Goal: Task Accomplishment & Management: Manage account settings

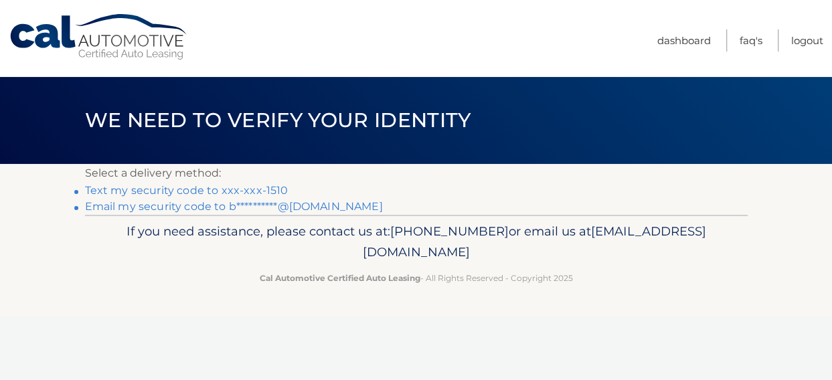
click at [205, 191] on link "Text my security code to xxx-xxx-1510" at bounding box center [186, 190] width 203 height 13
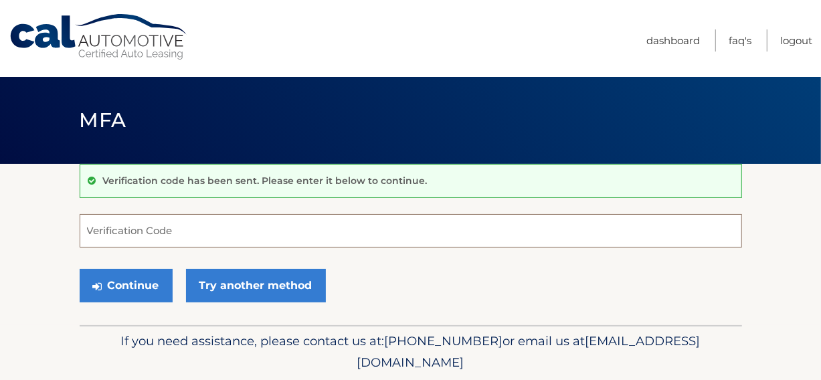
click at [187, 236] on input "Verification Code" at bounding box center [411, 230] width 663 height 33
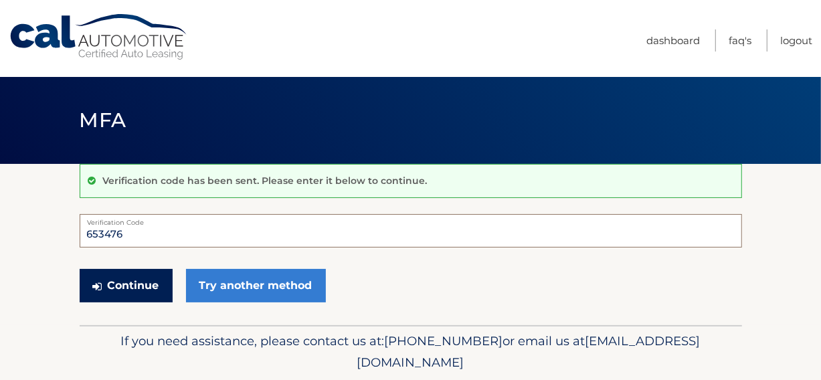
type input "653476"
click at [136, 282] on button "Continue" at bounding box center [126, 285] width 93 height 33
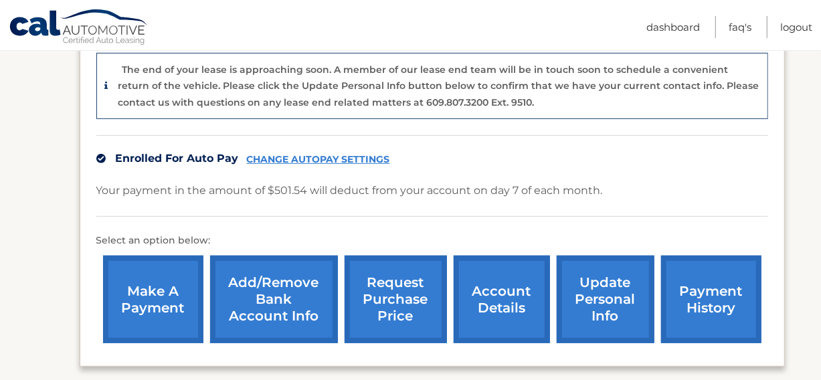
scroll to position [402, 0]
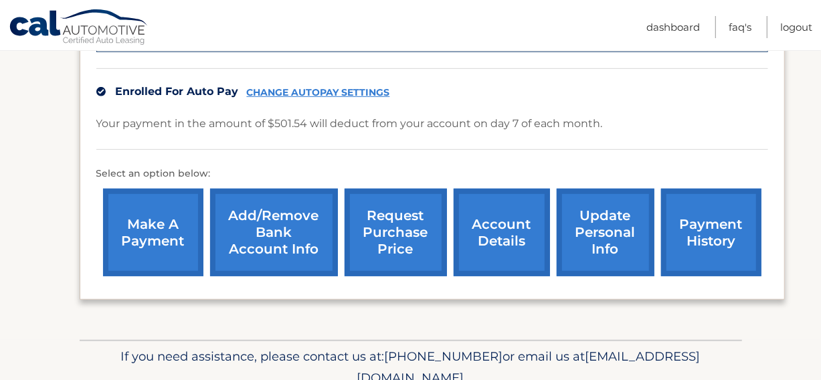
click at [397, 232] on link "request purchase price" at bounding box center [396, 233] width 102 height 88
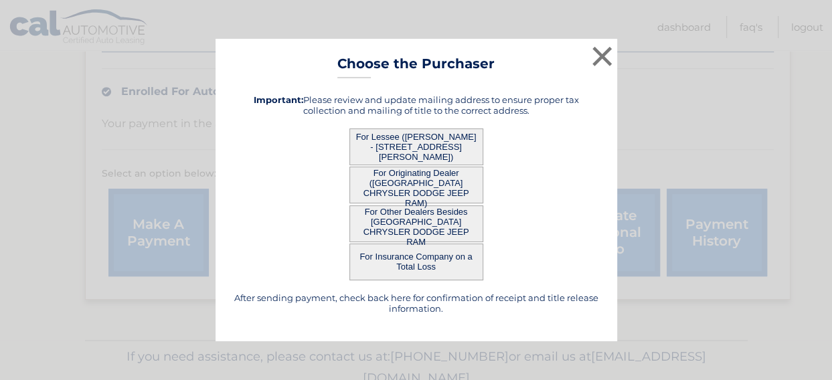
click at [414, 177] on button "For Originating Dealer (NAPLES CHRYSLER DODGE JEEP RAM)" at bounding box center [416, 185] width 134 height 37
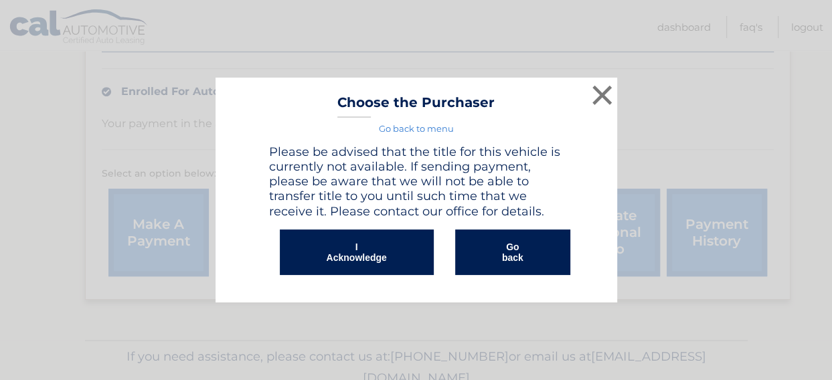
click at [500, 246] on button "Go back" at bounding box center [512, 253] width 115 height 46
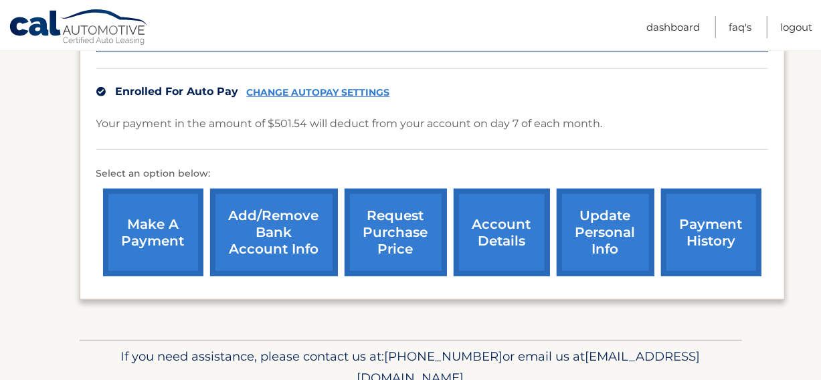
click at [418, 231] on link "request purchase price" at bounding box center [396, 233] width 102 height 88
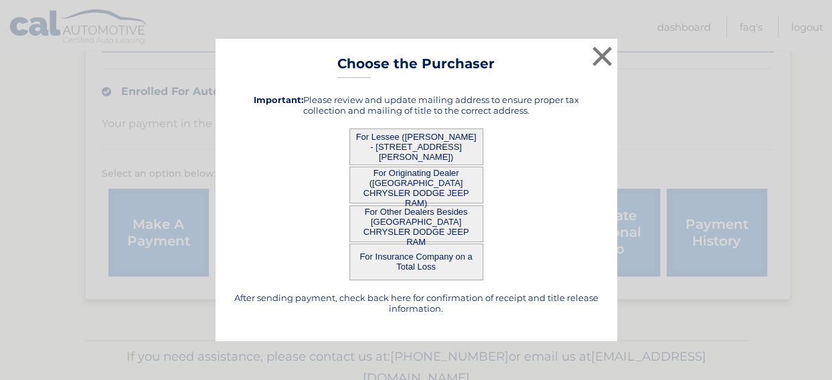
click at [413, 141] on button "For Lessee ([PERSON_NAME] - [STREET_ADDRESS][PERSON_NAME])" at bounding box center [416, 147] width 134 height 37
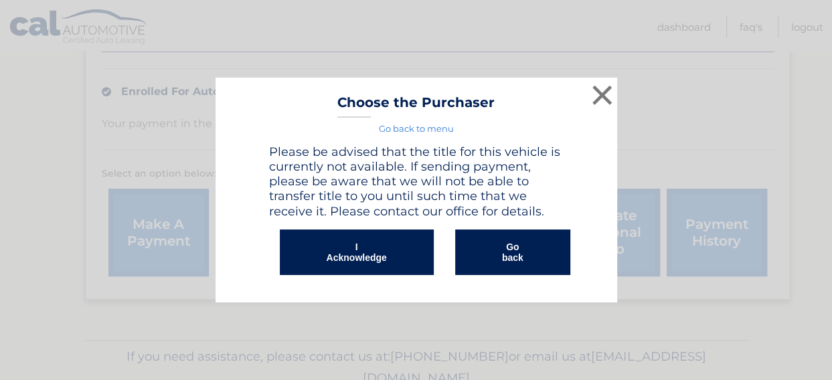
click at [415, 138] on div "× Choose the Purchaser Go back to menu After sending payment, check back here f…" at bounding box center [417, 190] width 402 height 224
click at [502, 248] on button "Go back" at bounding box center [512, 253] width 115 height 46
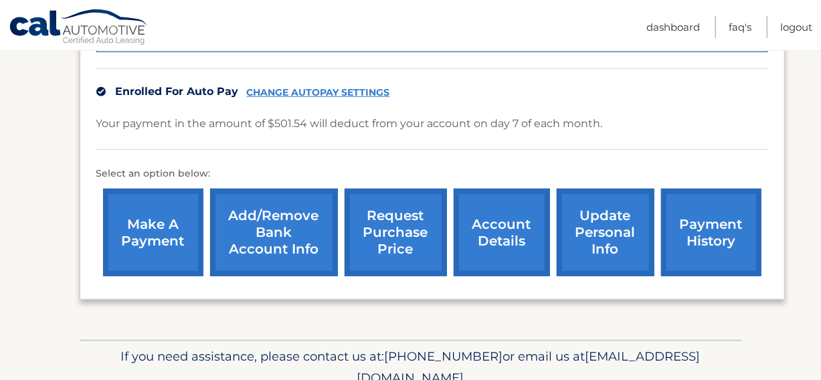
click at [268, 236] on link "Add/Remove bank account info" at bounding box center [274, 233] width 128 height 88
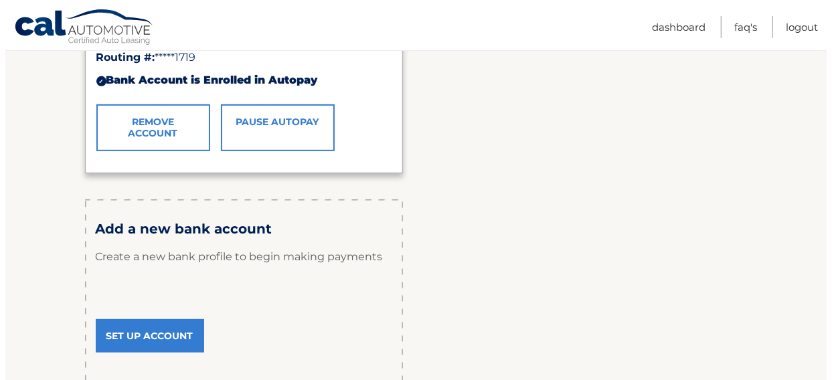
scroll to position [268, 0]
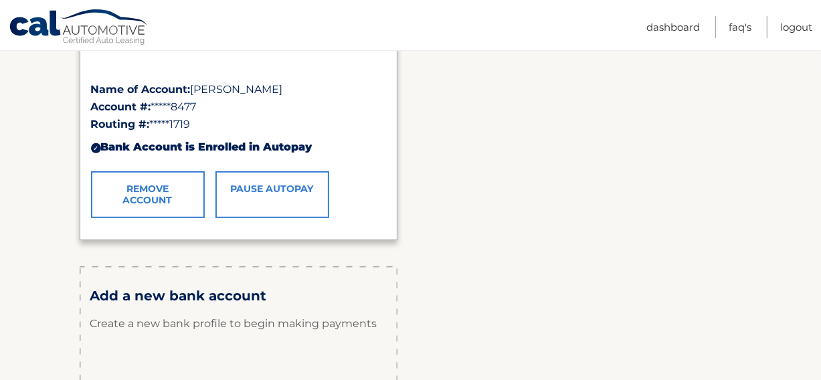
click at [156, 193] on link "Remove Account" at bounding box center [148, 194] width 114 height 47
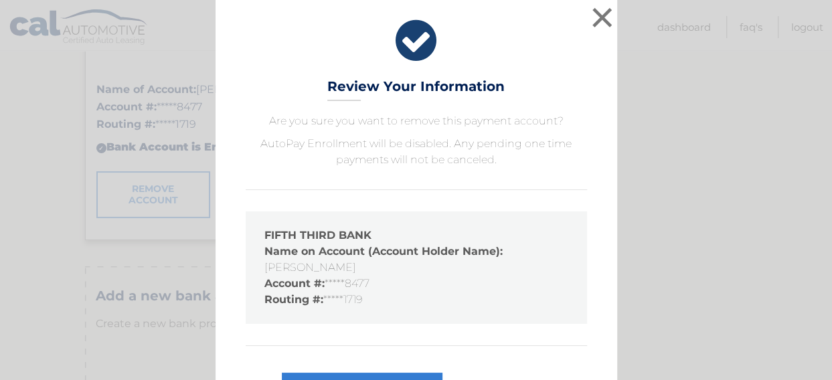
scroll to position [52, 0]
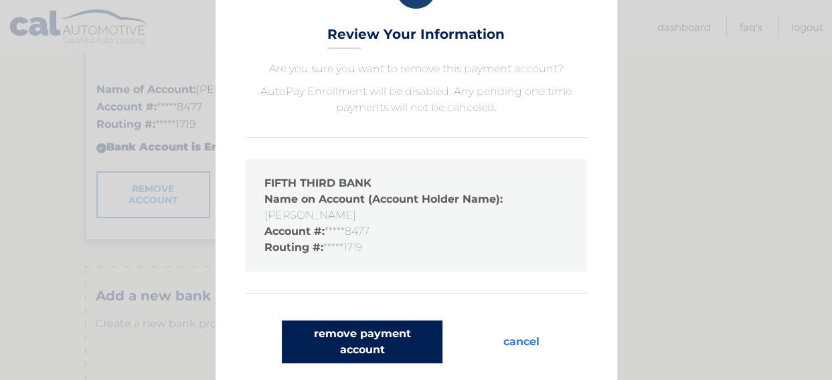
click at [364, 337] on button "remove payment account" at bounding box center [362, 342] width 161 height 43
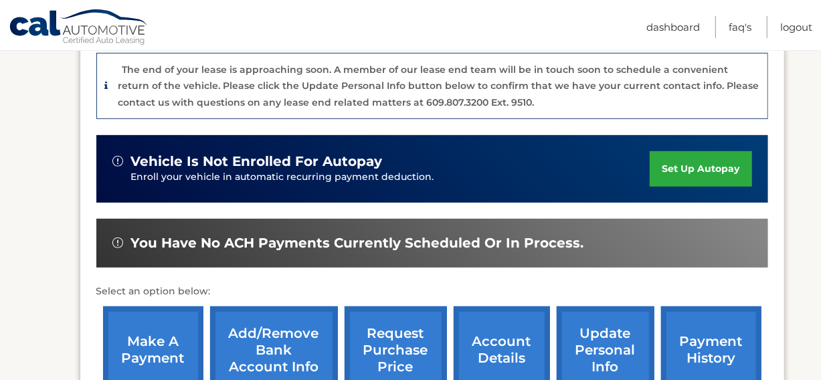
scroll to position [402, 0]
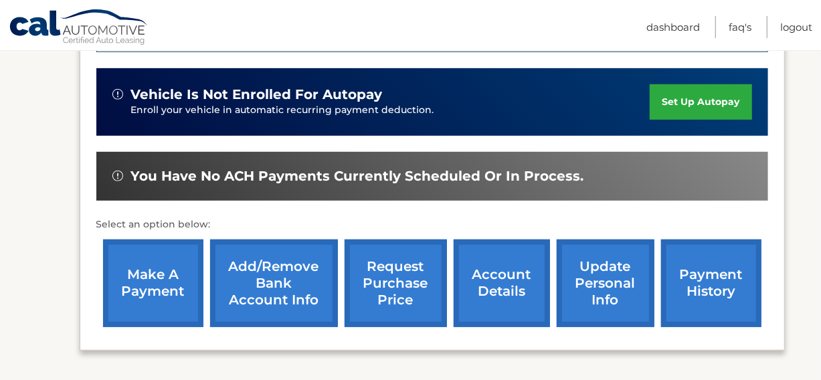
click at [294, 292] on link "Add/Remove bank account info" at bounding box center [274, 284] width 128 height 88
click at [398, 281] on link "request purchase price" at bounding box center [396, 284] width 102 height 88
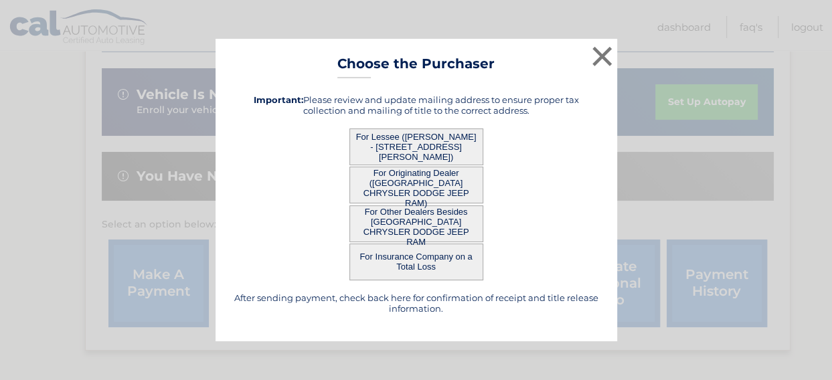
click at [399, 178] on button "For Originating Dealer ([GEOGRAPHIC_DATA] CHRYSLER DODGE JEEP RAM)" at bounding box center [416, 185] width 134 height 37
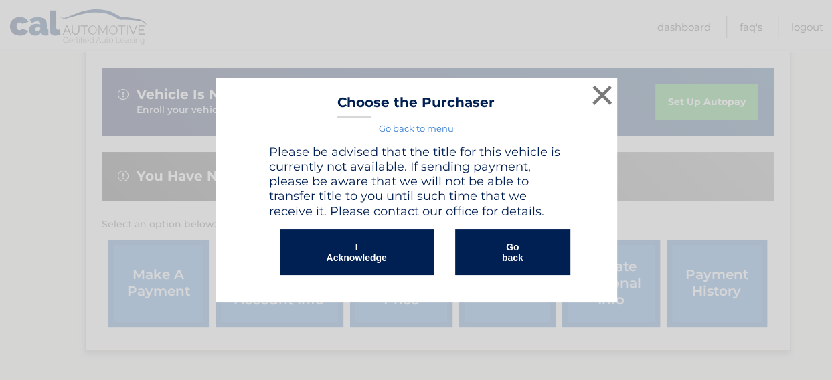
click at [513, 250] on button "Go back" at bounding box center [512, 253] width 115 height 46
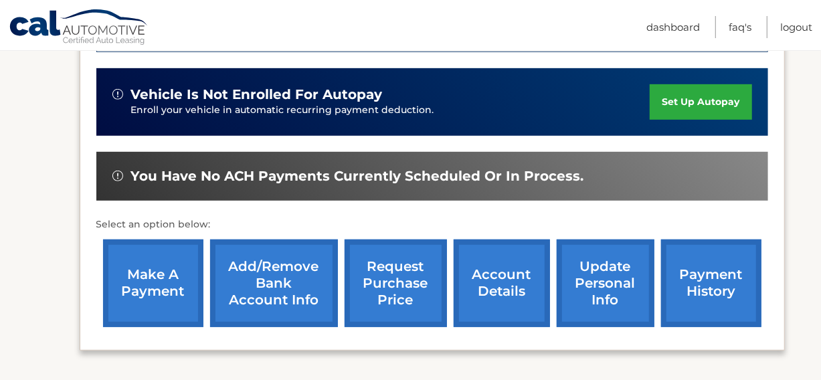
click at [486, 276] on link "account details" at bounding box center [502, 284] width 96 height 88
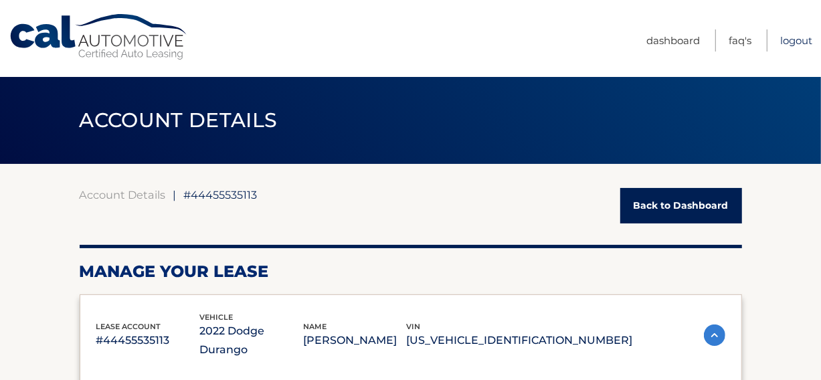
click at [787, 40] on link "Logout" at bounding box center [796, 40] width 32 height 22
